Goal: Information Seeking & Learning: Learn about a topic

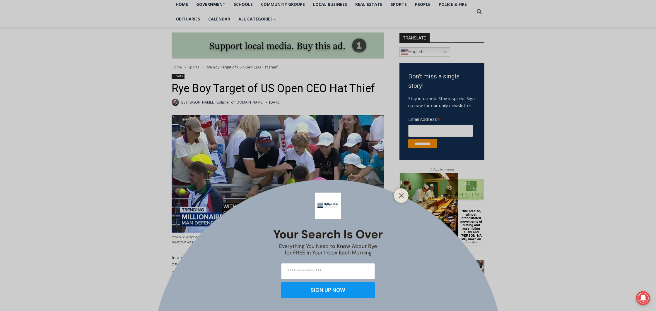
scroll to position [132, 0]
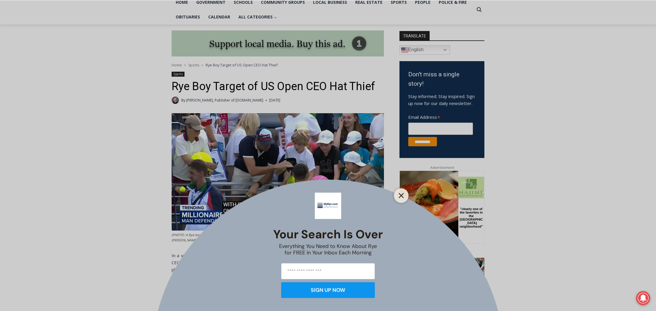
click at [402, 197] on line "Close" at bounding box center [401, 196] width 4 height 4
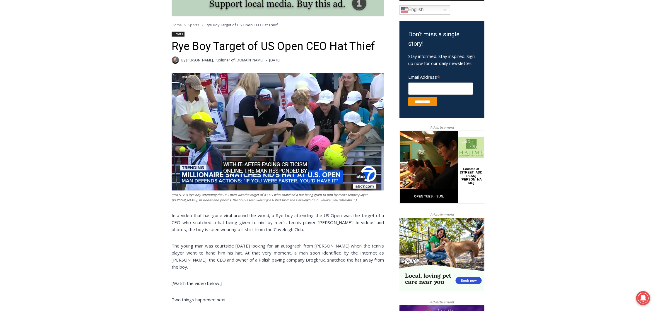
scroll to position [173, 0]
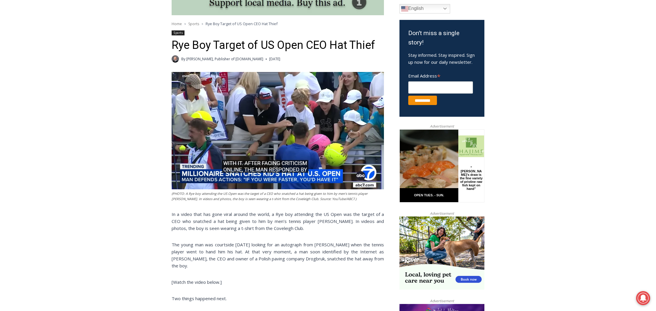
click at [267, 135] on img at bounding box center [278, 130] width 212 height 117
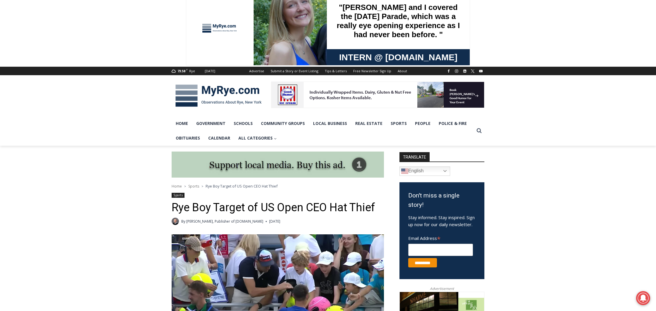
scroll to position [0, 0]
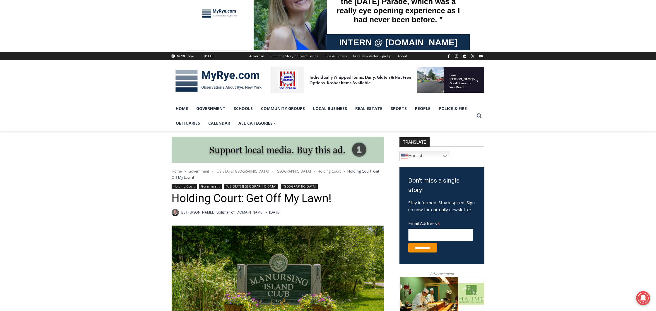
scroll to position [39, 0]
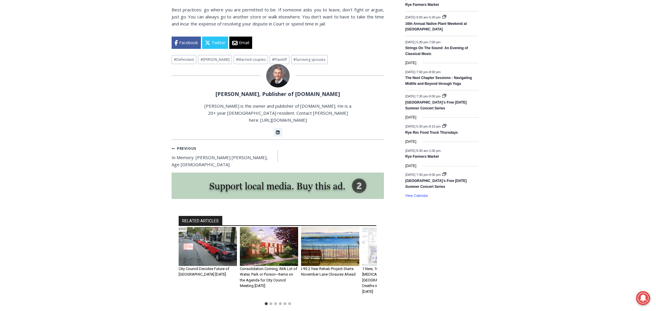
scroll to position [824, 0]
